Goal: Book appointment/travel/reservation

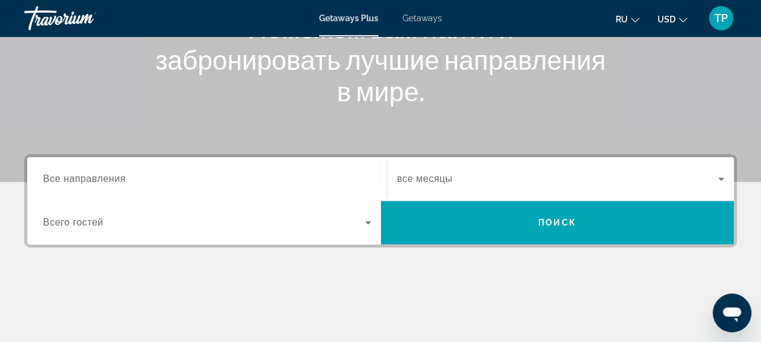
scroll to position [242, 0]
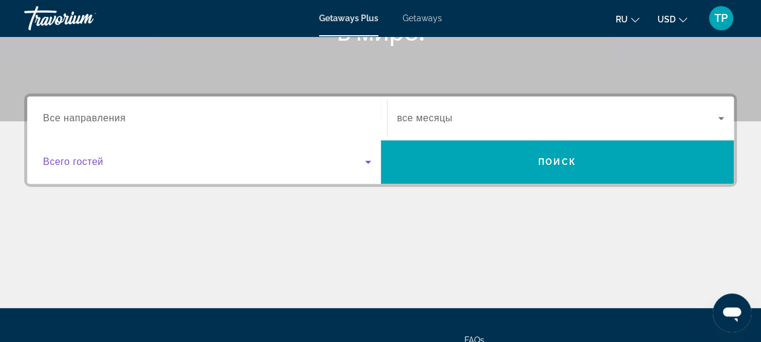
click at [332, 157] on span "Search widget" at bounding box center [204, 161] width 322 height 15
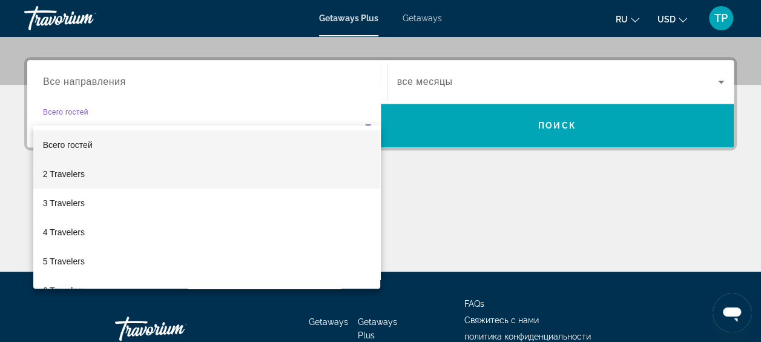
scroll to position [296, 0]
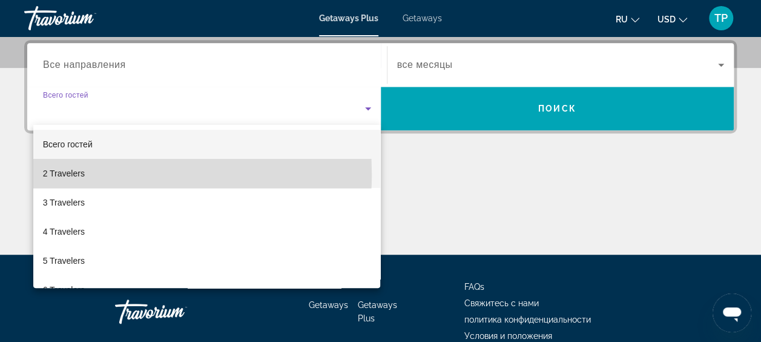
click at [68, 174] on span "2 Travelers" at bounding box center [64, 173] width 42 height 15
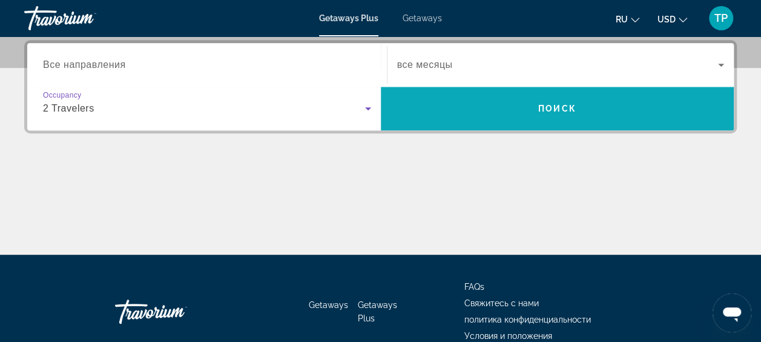
click at [482, 118] on span "Search" at bounding box center [558, 108] width 354 height 29
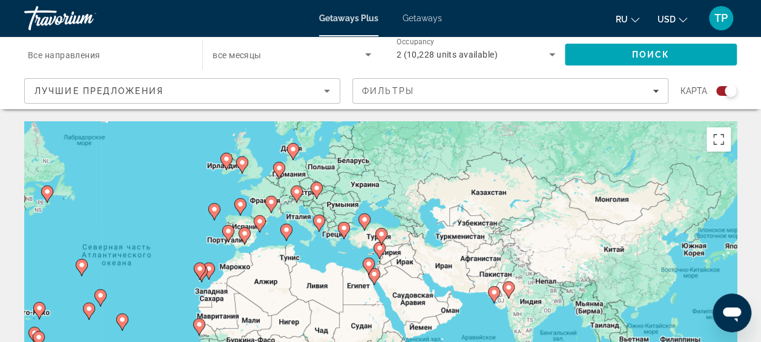
drag, startPoint x: 506, startPoint y: 232, endPoint x: 277, endPoint y: 202, distance: 230.8
click at [277, 202] on div "Чтобы активировать перетаскивание с помощью клавиатуры, нажмите Alt + Ввод. Пос…" at bounding box center [380, 302] width 713 height 363
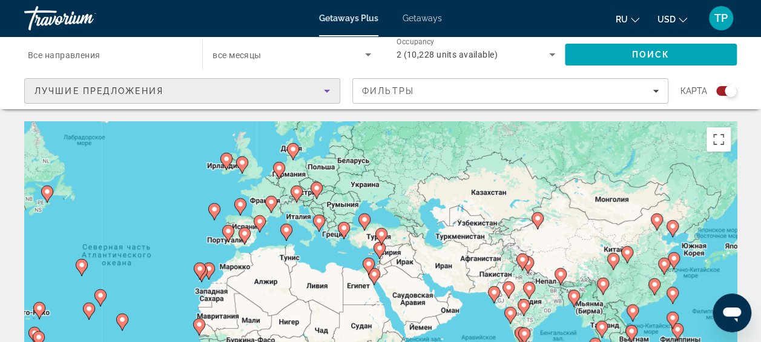
click at [330, 95] on icon "Sort by" at bounding box center [327, 91] width 15 height 15
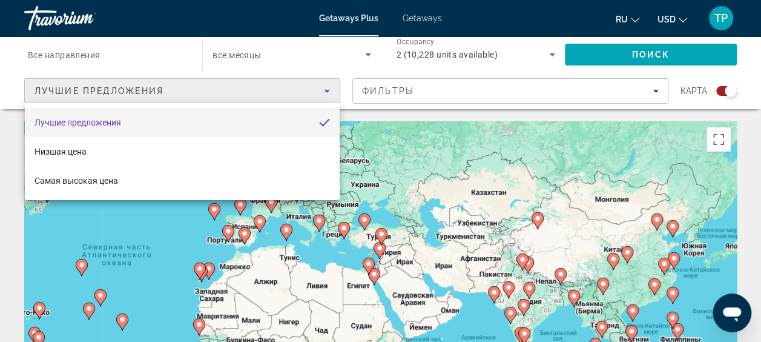
click at [330, 95] on div at bounding box center [380, 171] width 761 height 342
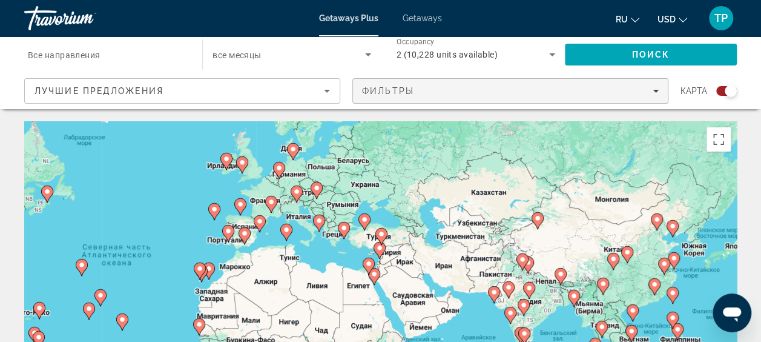
click at [654, 99] on span "Filters" at bounding box center [510, 90] width 315 height 29
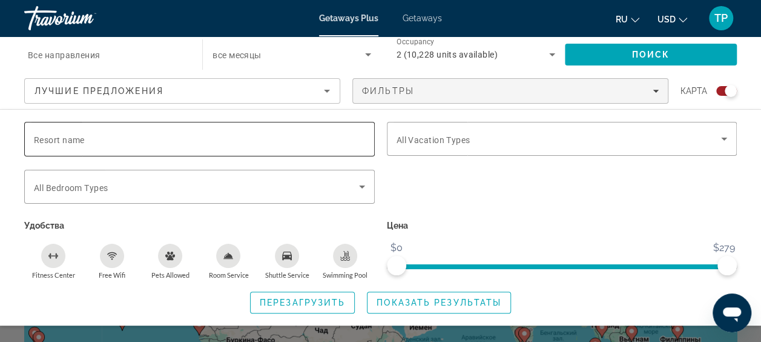
click at [156, 125] on div "Search widget" at bounding box center [199, 139] width 331 height 35
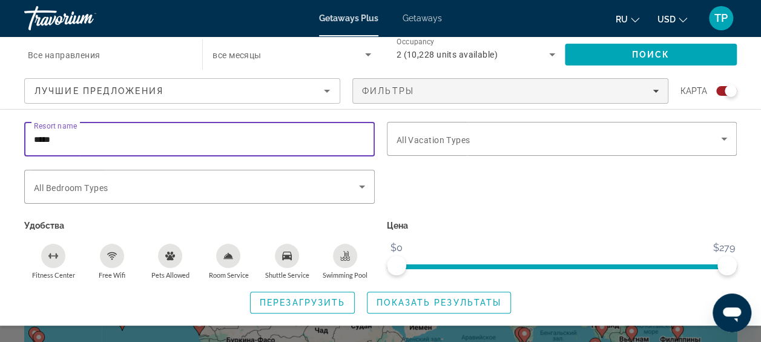
type input "*****"
click at [620, 51] on span "Search" at bounding box center [651, 54] width 172 height 29
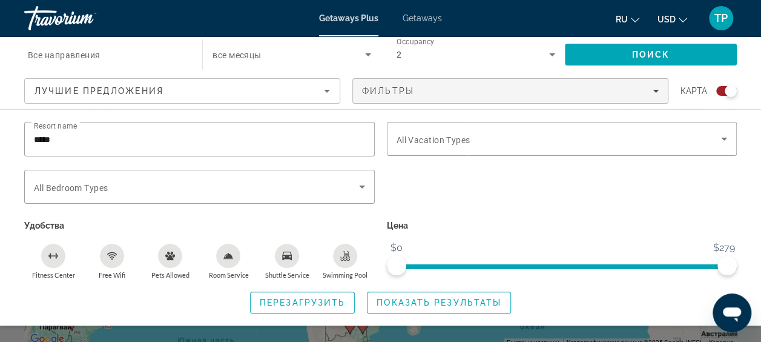
scroll to position [61, 0]
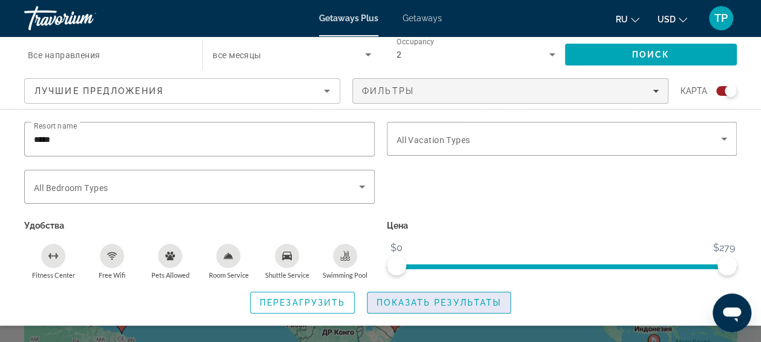
click at [374, 299] on span "Search widget" at bounding box center [439, 302] width 143 height 29
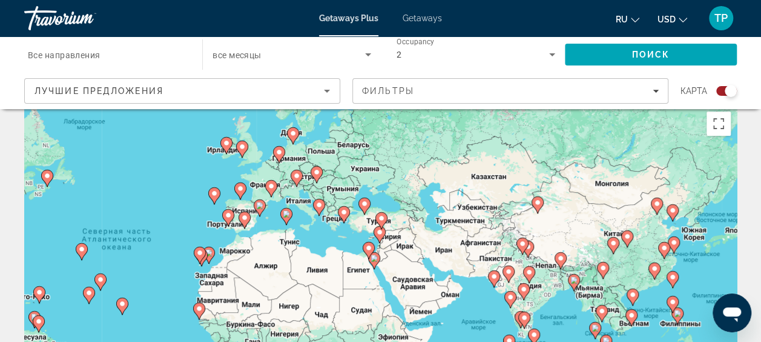
scroll to position [0, 0]
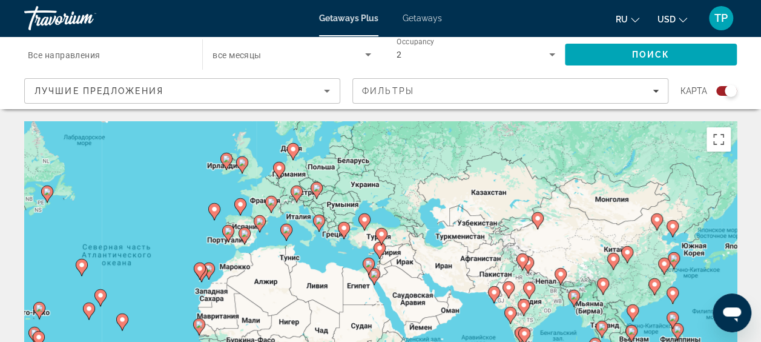
click at [59, 16] on div "Travorium" at bounding box center [84, 17] width 121 height 31
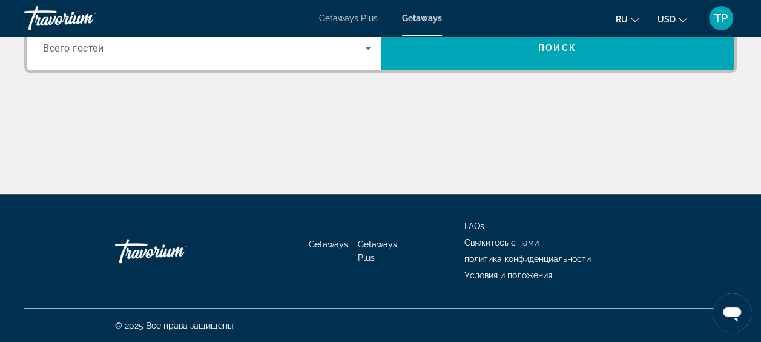
scroll to position [235, 0]
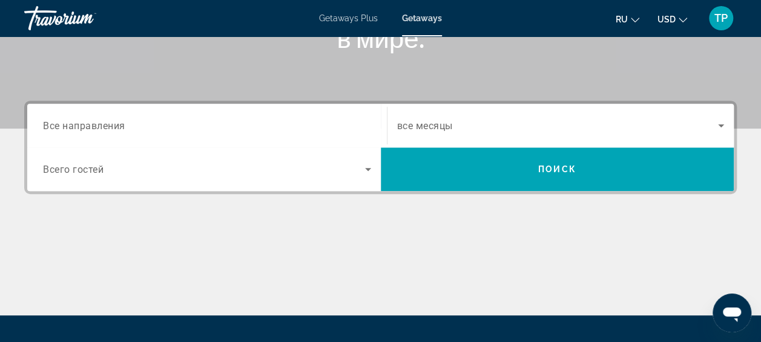
click at [337, 18] on span "Getaways Plus" at bounding box center [348, 18] width 59 height 10
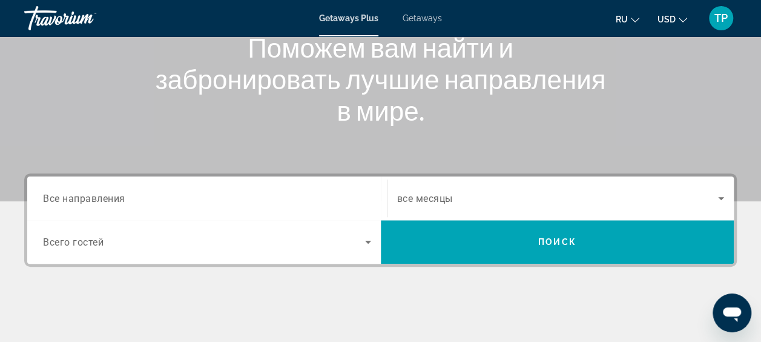
scroll to position [182, 0]
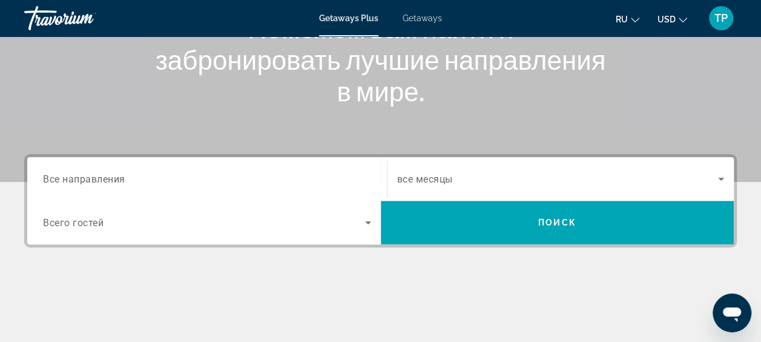
click at [121, 174] on span "Все направления" at bounding box center [84, 179] width 82 height 12
click at [121, 174] on input "Destination Все направления" at bounding box center [207, 179] width 328 height 15
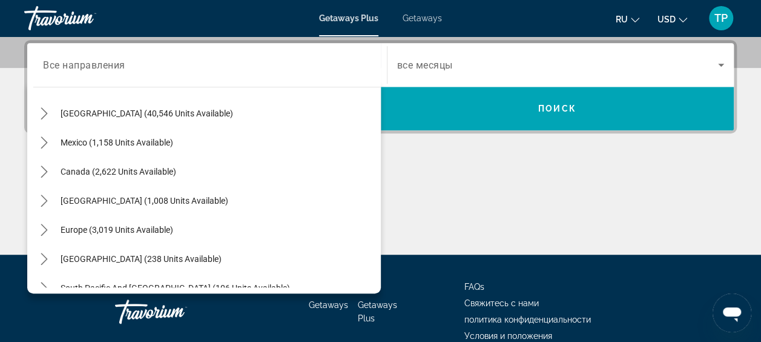
scroll to position [36, 0]
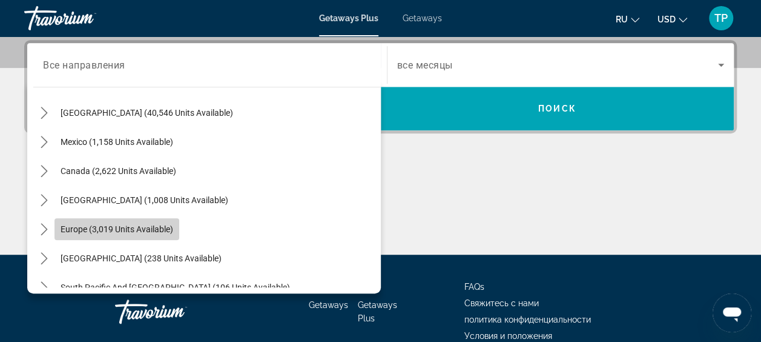
click at [156, 228] on span "Europe (3,019 units available)" at bounding box center [117, 229] width 113 height 10
type input "**********"
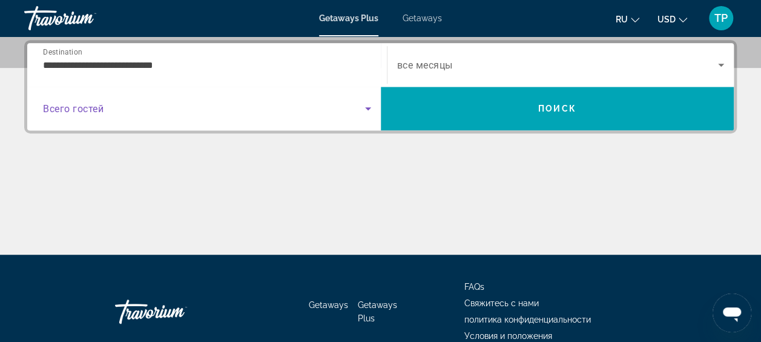
click at [327, 107] on span "Search widget" at bounding box center [204, 108] width 322 height 15
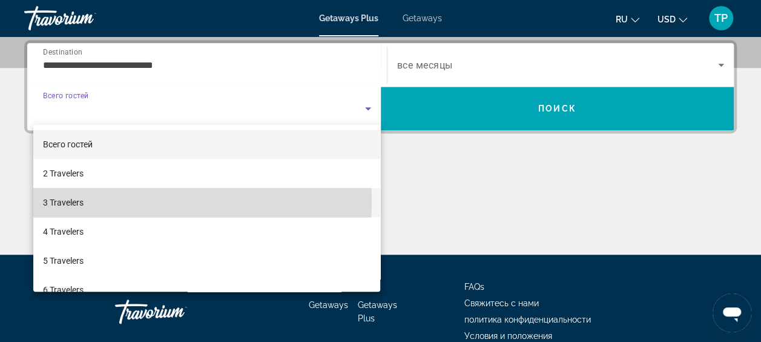
click at [50, 203] on span "3 Travelers" at bounding box center [63, 202] width 41 height 15
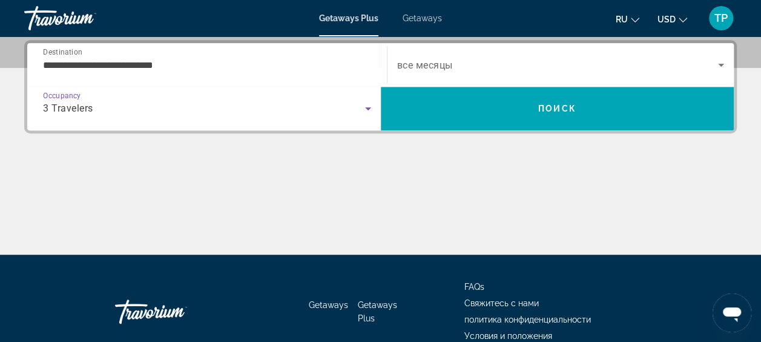
click at [518, 63] on span "Search widget" at bounding box center [558, 65] width 322 height 15
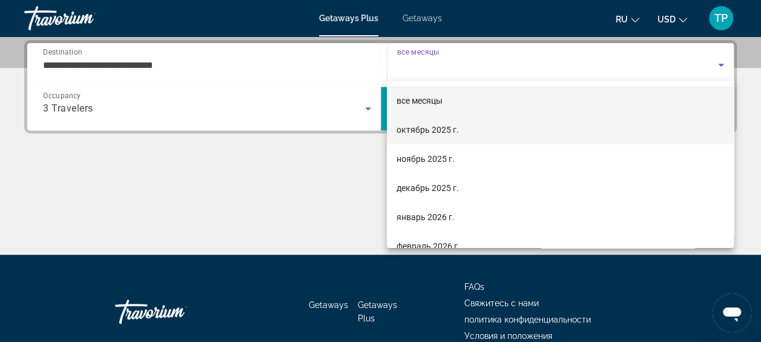
click at [483, 128] on mat-option "октябрь 2025 г." at bounding box center [560, 129] width 347 height 29
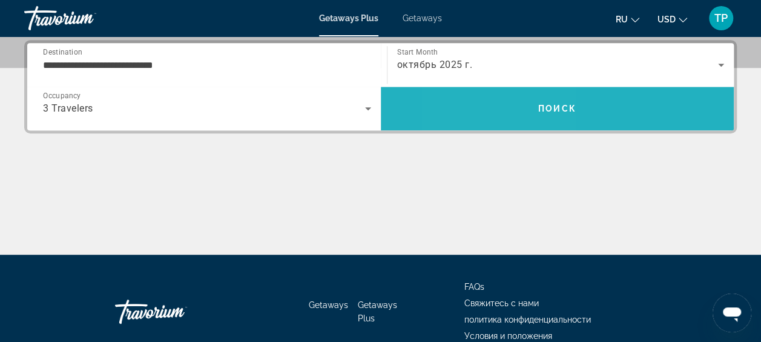
click at [501, 111] on span "Search" at bounding box center [558, 108] width 354 height 29
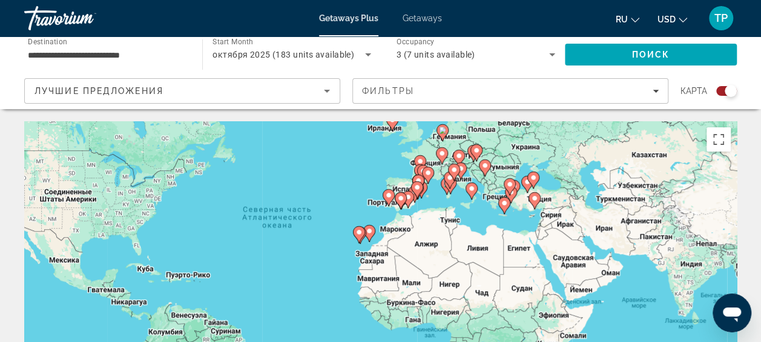
drag, startPoint x: 584, startPoint y: 255, endPoint x: 517, endPoint y: 187, distance: 95.9
click at [517, 236] on div "Main content" at bounding box center [670, 236] width 713 height 0
click at [721, 137] on button "Включить полноэкранный режим" at bounding box center [719, 139] width 24 height 24
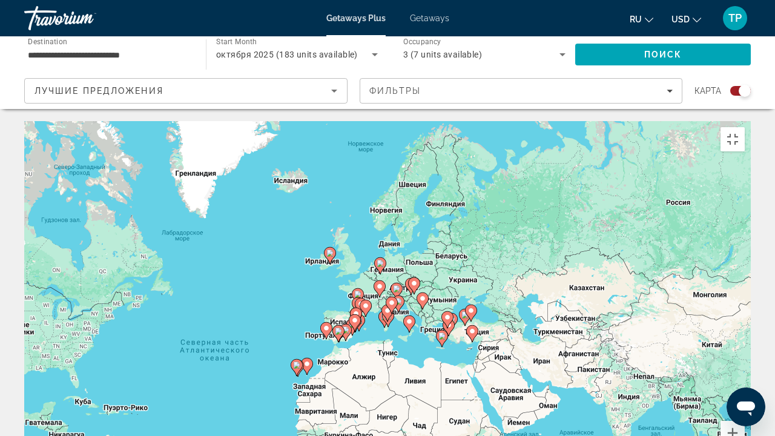
drag, startPoint x: 395, startPoint y: 139, endPoint x: 325, endPoint y: 274, distance: 152.0
click at [325, 274] on div "Чтобы активировать перетаскивание с помощью клавиатуры, нажмите Alt + Ввод. Пос…" at bounding box center [387, 302] width 727 height 363
click at [745, 341] on button "Увеличить" at bounding box center [733, 433] width 24 height 24
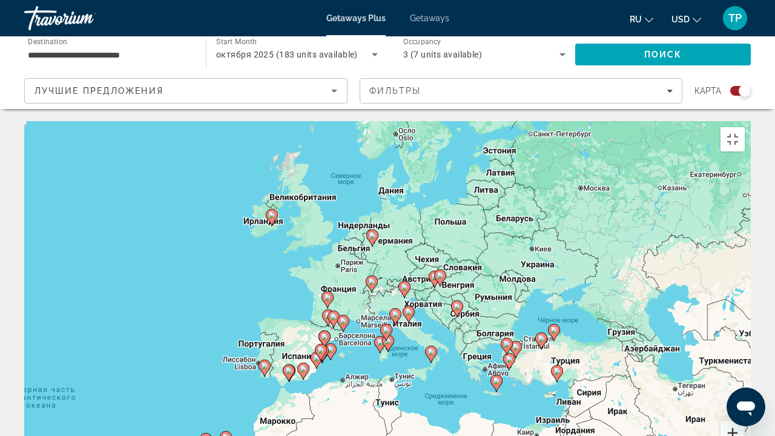
click at [745, 341] on button "Увеличить" at bounding box center [733, 433] width 24 height 24
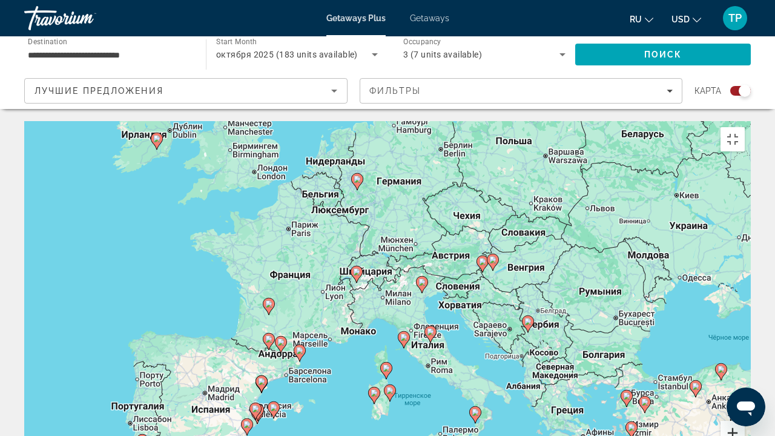
click at [745, 341] on button "Увеличить" at bounding box center [733, 433] width 24 height 24
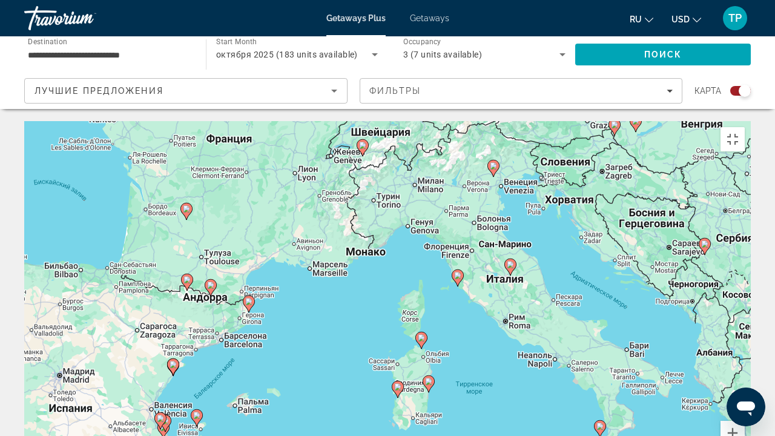
drag, startPoint x: 285, startPoint y: 310, endPoint x: 320, endPoint y: 231, distance: 86.5
click at [320, 231] on div "Чтобы активировать перетаскивание с помощью клавиатуры, нажмите Alt + Ввод. Пос…" at bounding box center [387, 302] width 727 height 363
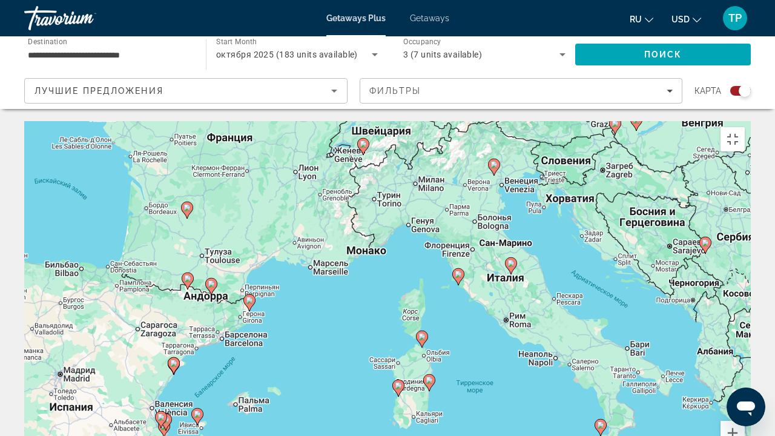
click at [249, 295] on icon "Main content" at bounding box center [249, 303] width 11 height 16
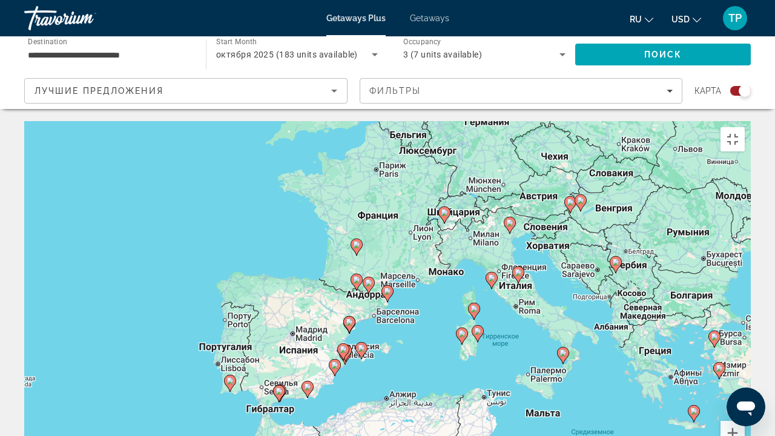
click at [388, 288] on image "Main content" at bounding box center [387, 291] width 7 height 7
type input "**********"
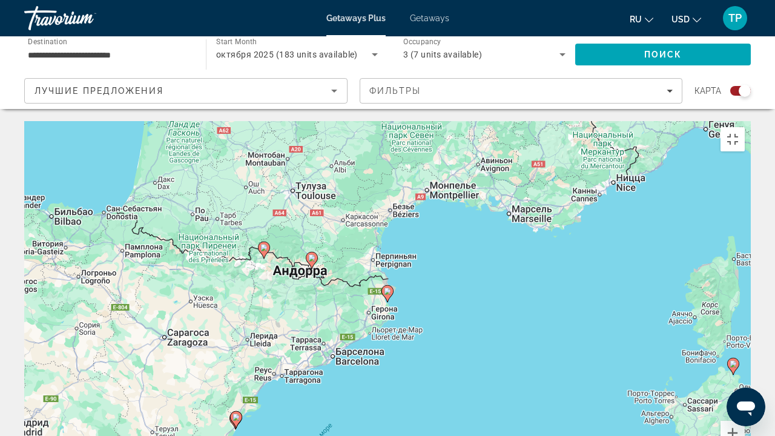
click at [386, 288] on image "Main content" at bounding box center [387, 291] width 7 height 7
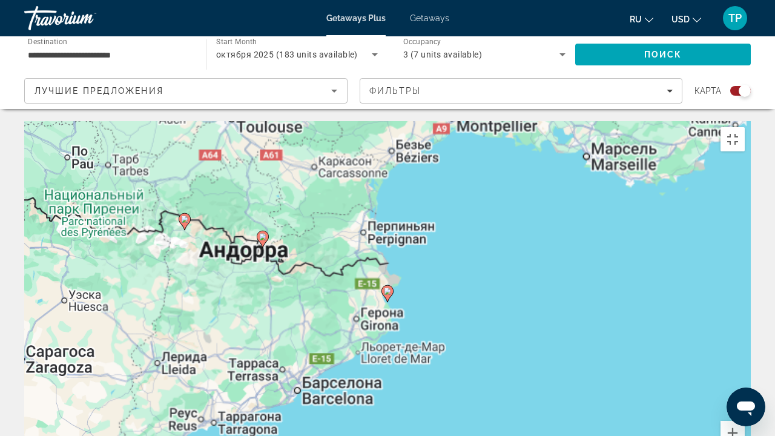
click at [386, 288] on image "Main content" at bounding box center [387, 291] width 7 height 7
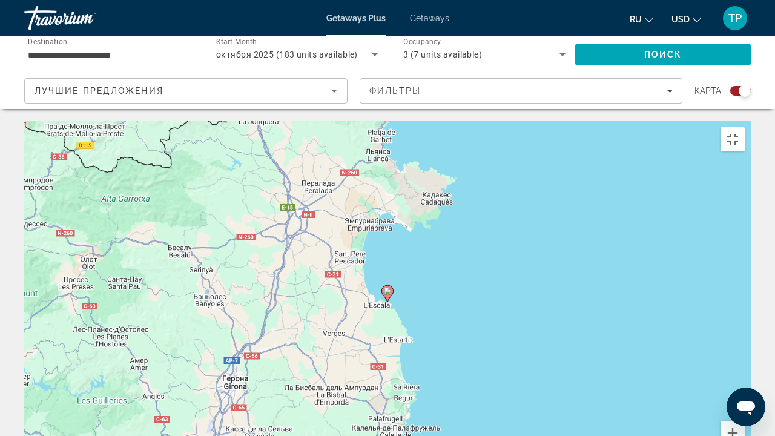
click at [386, 288] on image "Main content" at bounding box center [387, 291] width 7 height 7
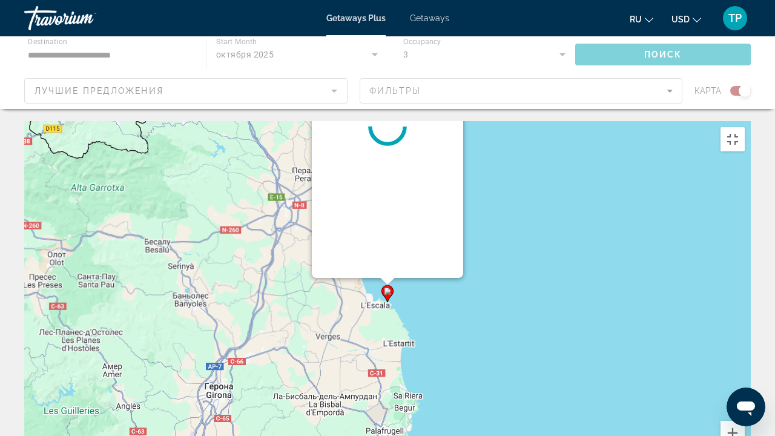
click at [386, 288] on image "Main content" at bounding box center [387, 291] width 7 height 7
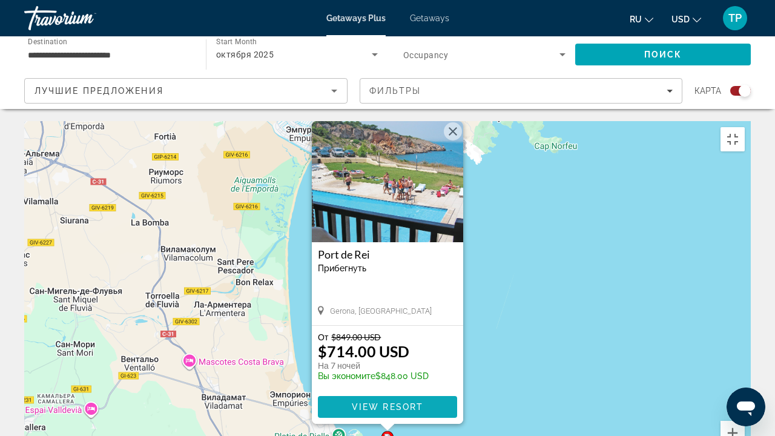
click at [421, 341] on span "View Resort" at bounding box center [387, 407] width 71 height 10
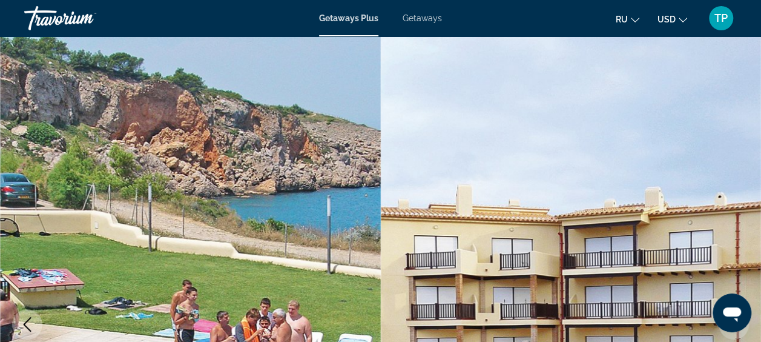
click at [50, 15] on div "Travorium" at bounding box center [84, 17] width 121 height 31
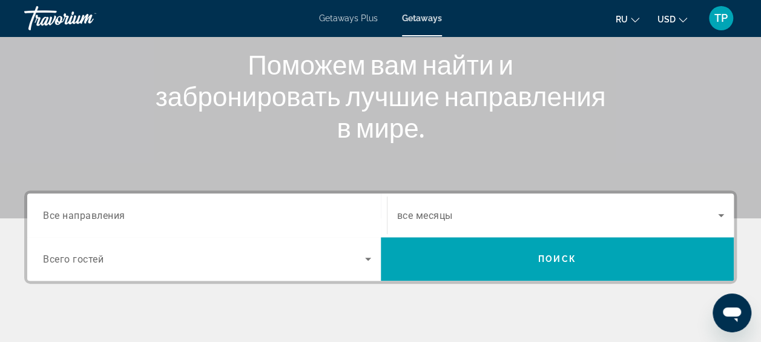
scroll to position [182, 0]
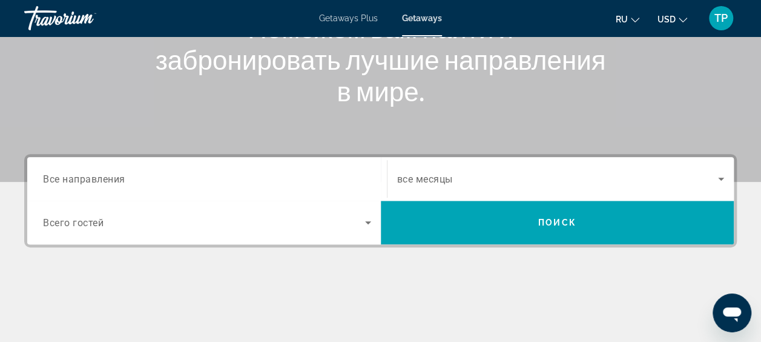
click at [58, 21] on div "Travorium" at bounding box center [84, 17] width 121 height 31
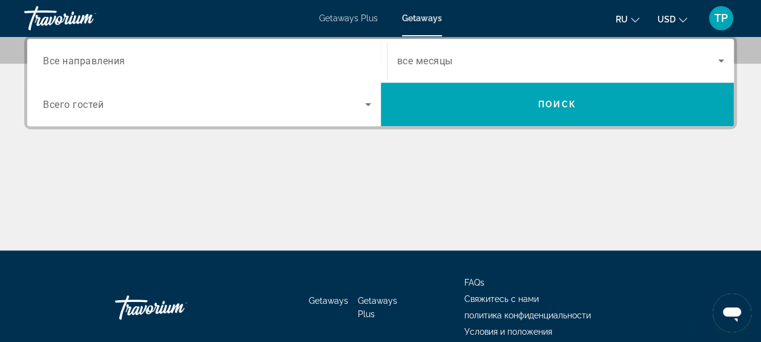
scroll to position [303, 0]
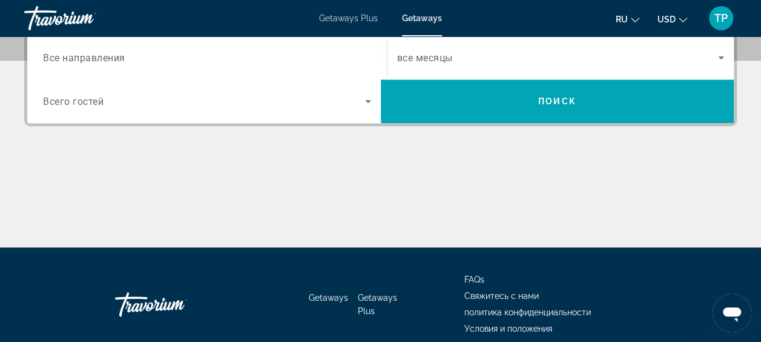
click at [53, 21] on div "Travorium" at bounding box center [84, 17] width 121 height 31
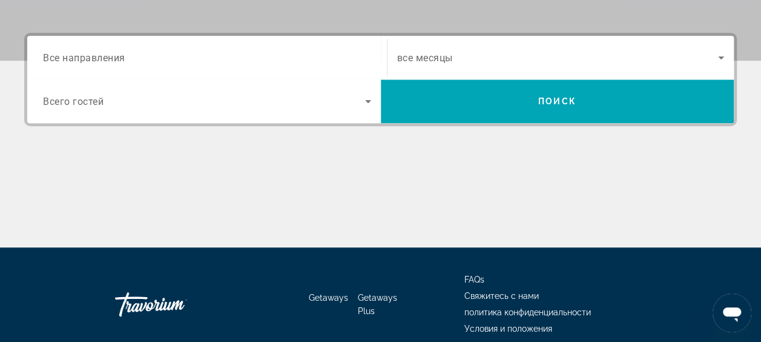
scroll to position [0, 0]
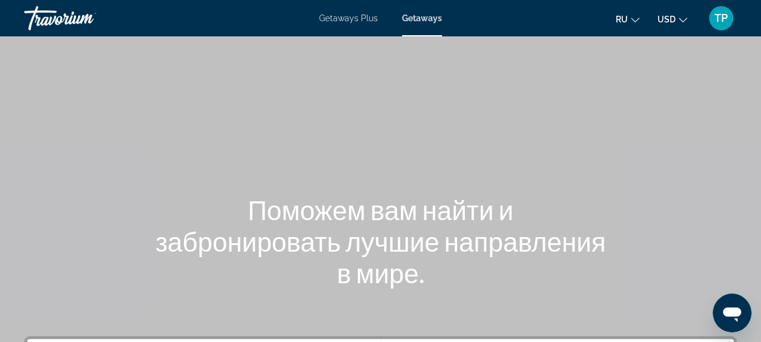
click at [53, 21] on div "Travorium" at bounding box center [84, 17] width 121 height 31
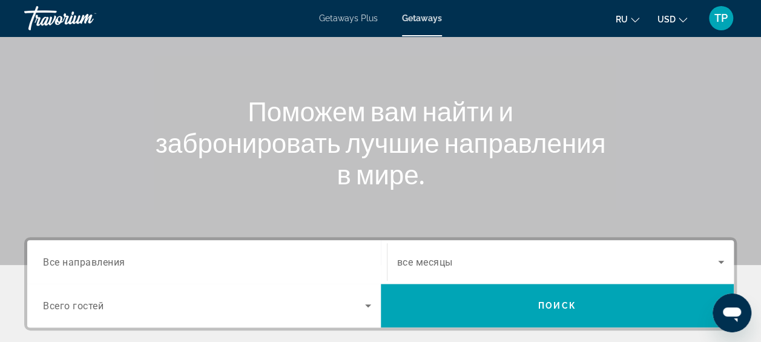
scroll to position [121, 0]
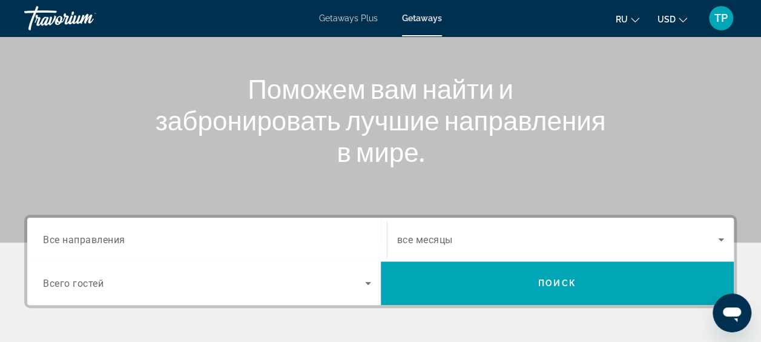
click at [723, 240] on icon "Search widget" at bounding box center [721, 239] width 15 height 15
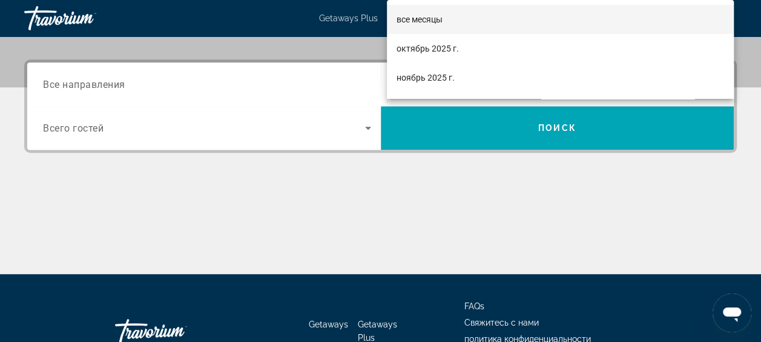
scroll to position [296, 0]
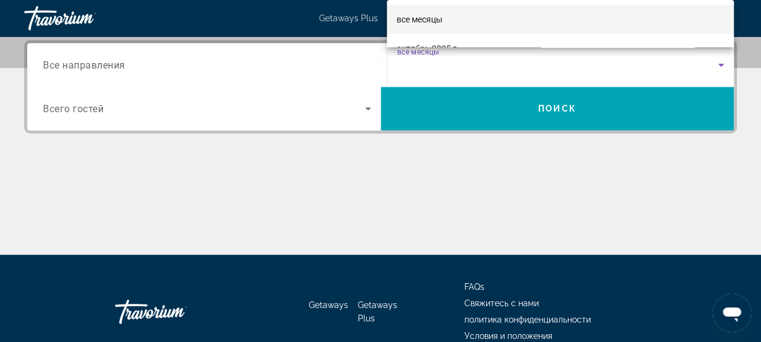
click at [141, 319] on div at bounding box center [380, 171] width 761 height 342
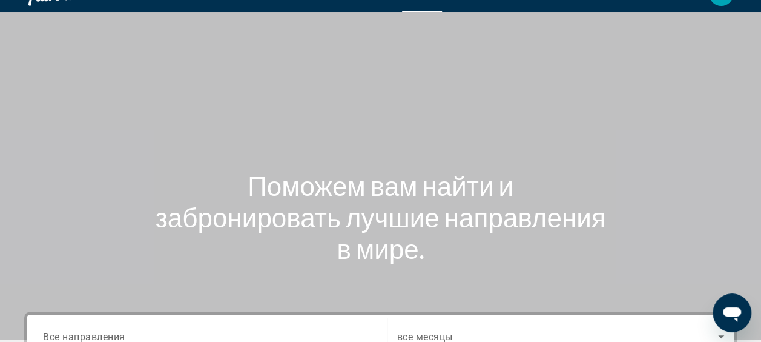
scroll to position [0, 0]
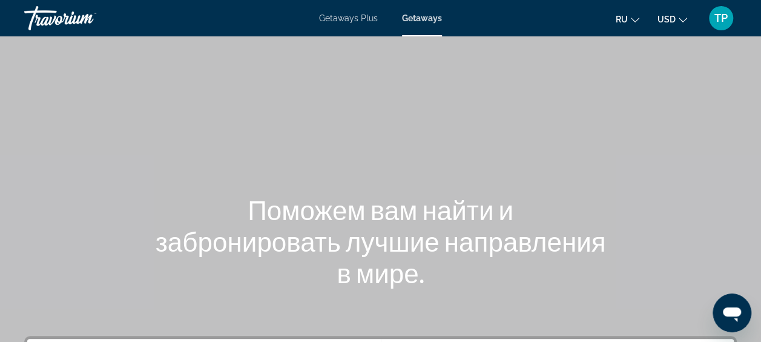
click at [53, 8] on div "Travorium" at bounding box center [84, 17] width 121 height 31
click at [34, 15] on div "Travorium" at bounding box center [84, 17] width 121 height 31
click at [326, 23] on div "Getaways Plus Getaways ru English Español Français Italiano Português русский U…" at bounding box center [380, 17] width 761 height 31
click at [332, 18] on span "Getaways Plus" at bounding box center [348, 18] width 59 height 10
click at [74, 18] on div "Travorium" at bounding box center [84, 17] width 121 height 31
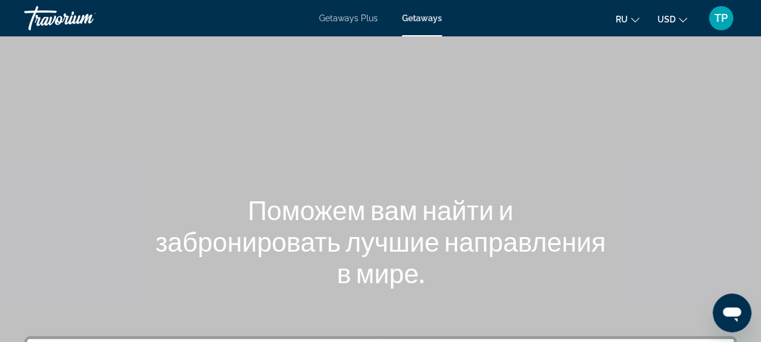
click at [74, 18] on div "Travorium" at bounding box center [84, 17] width 121 height 31
click at [56, 19] on div "Travorium" at bounding box center [84, 17] width 121 height 31
click at [722, 19] on span "TP" at bounding box center [721, 18] width 13 height 12
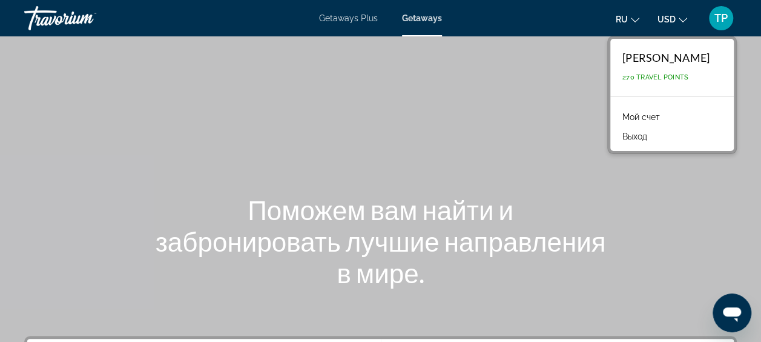
click at [504, 78] on div "Main content" at bounding box center [380, 181] width 761 height 363
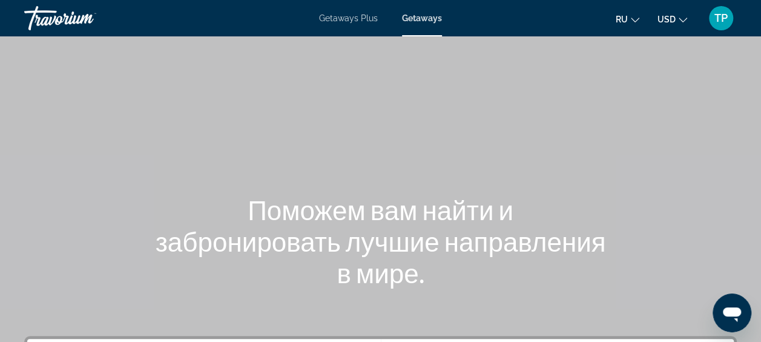
click at [45, 20] on div "Travorium" at bounding box center [84, 17] width 121 height 31
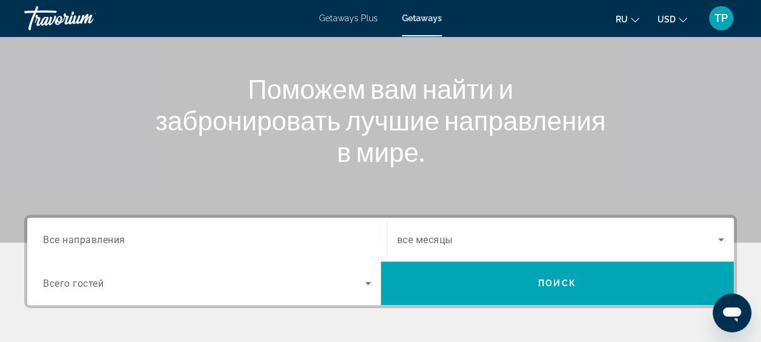
scroll to position [61, 0]
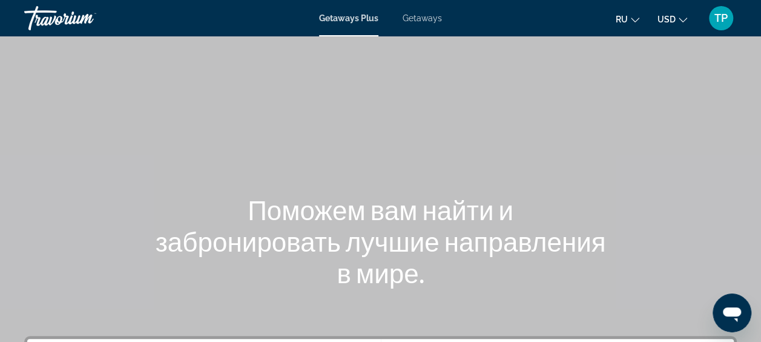
click at [663, 22] on span "USD" at bounding box center [667, 20] width 18 height 10
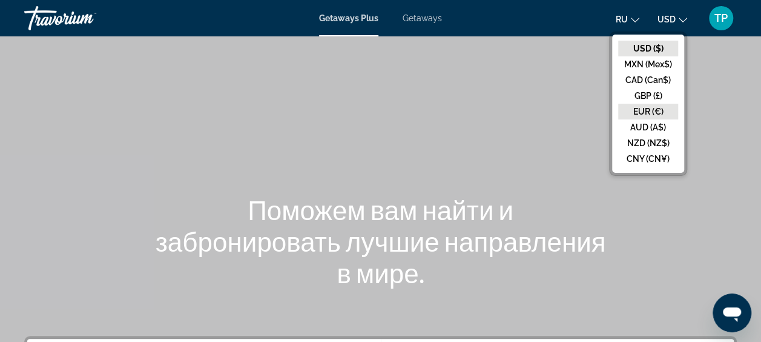
click at [640, 111] on button "EUR (€)" at bounding box center [648, 112] width 60 height 16
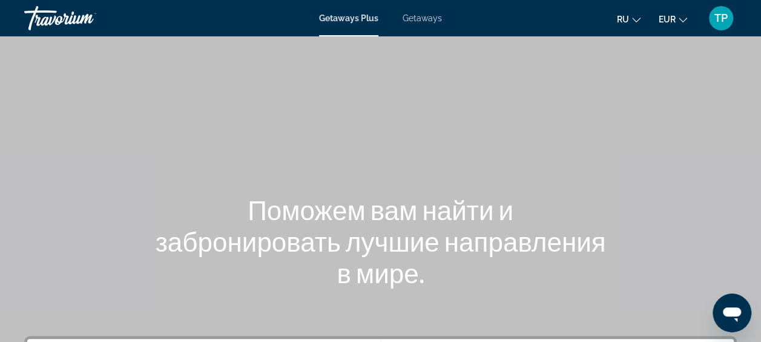
click at [53, 16] on div "Travorium" at bounding box center [84, 17] width 121 height 31
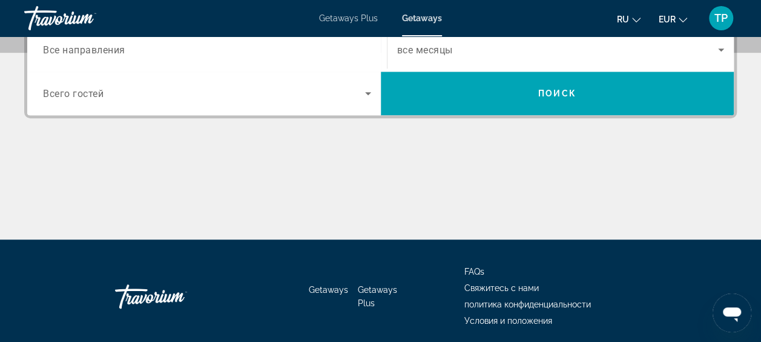
scroll to position [296, 0]
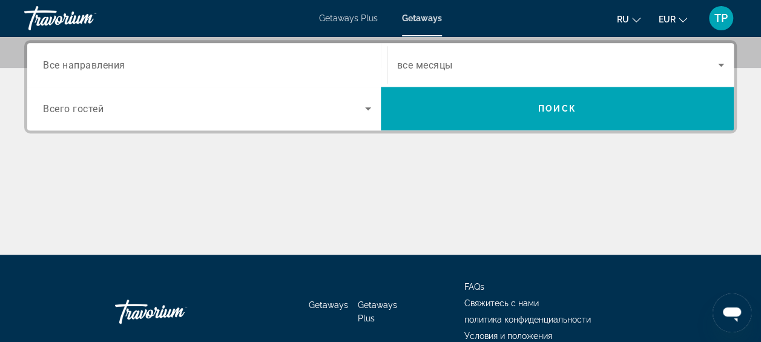
click at [153, 311] on div "Go Home" at bounding box center [175, 311] width 121 height 36
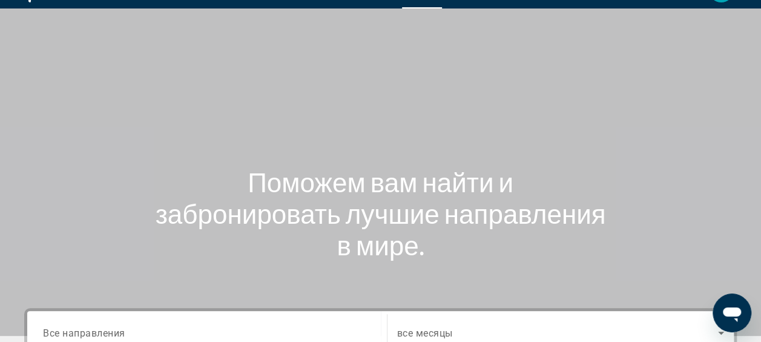
scroll to position [0, 0]
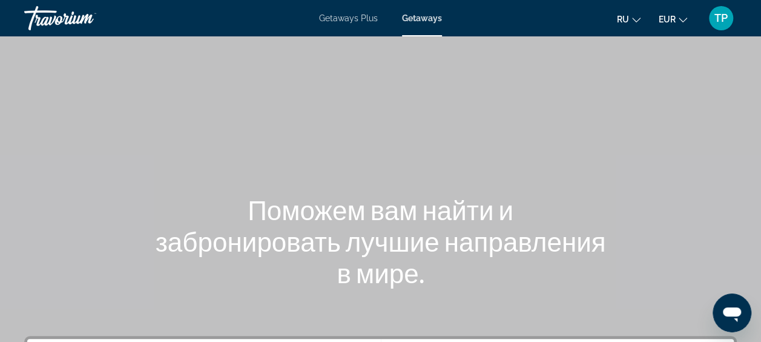
click at [51, 13] on div "Travorium" at bounding box center [84, 17] width 121 height 31
click at [50, 21] on div "Travorium" at bounding box center [84, 17] width 121 height 31
click at [50, 22] on div "Travorium" at bounding box center [84, 17] width 121 height 31
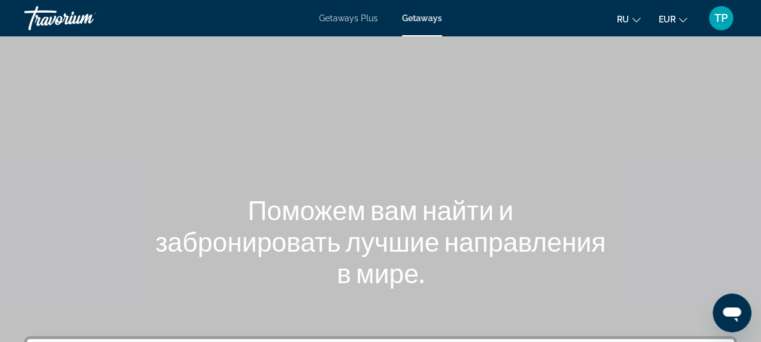
click at [729, 17] on div "TP" at bounding box center [721, 18] width 24 height 24
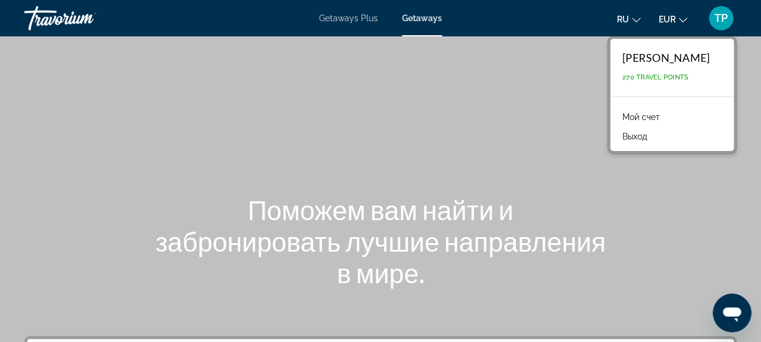
drag, startPoint x: 369, startPoint y: 103, endPoint x: 223, endPoint y: 93, distance: 145.7
click at [369, 102] on div "Main content" at bounding box center [380, 181] width 761 height 363
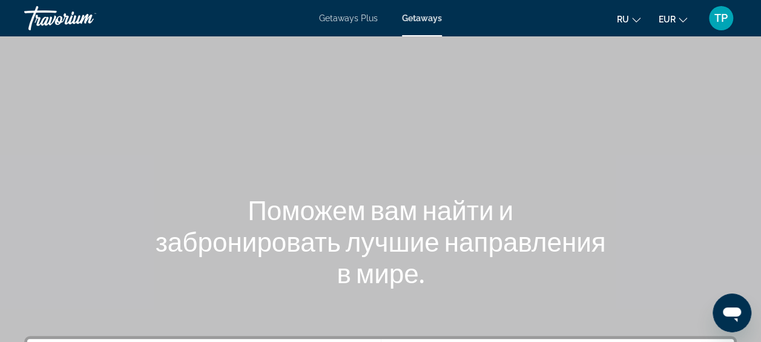
click at [31, 21] on div "Travorium" at bounding box center [84, 17] width 121 height 31
